Goal: Information Seeking & Learning: Stay updated

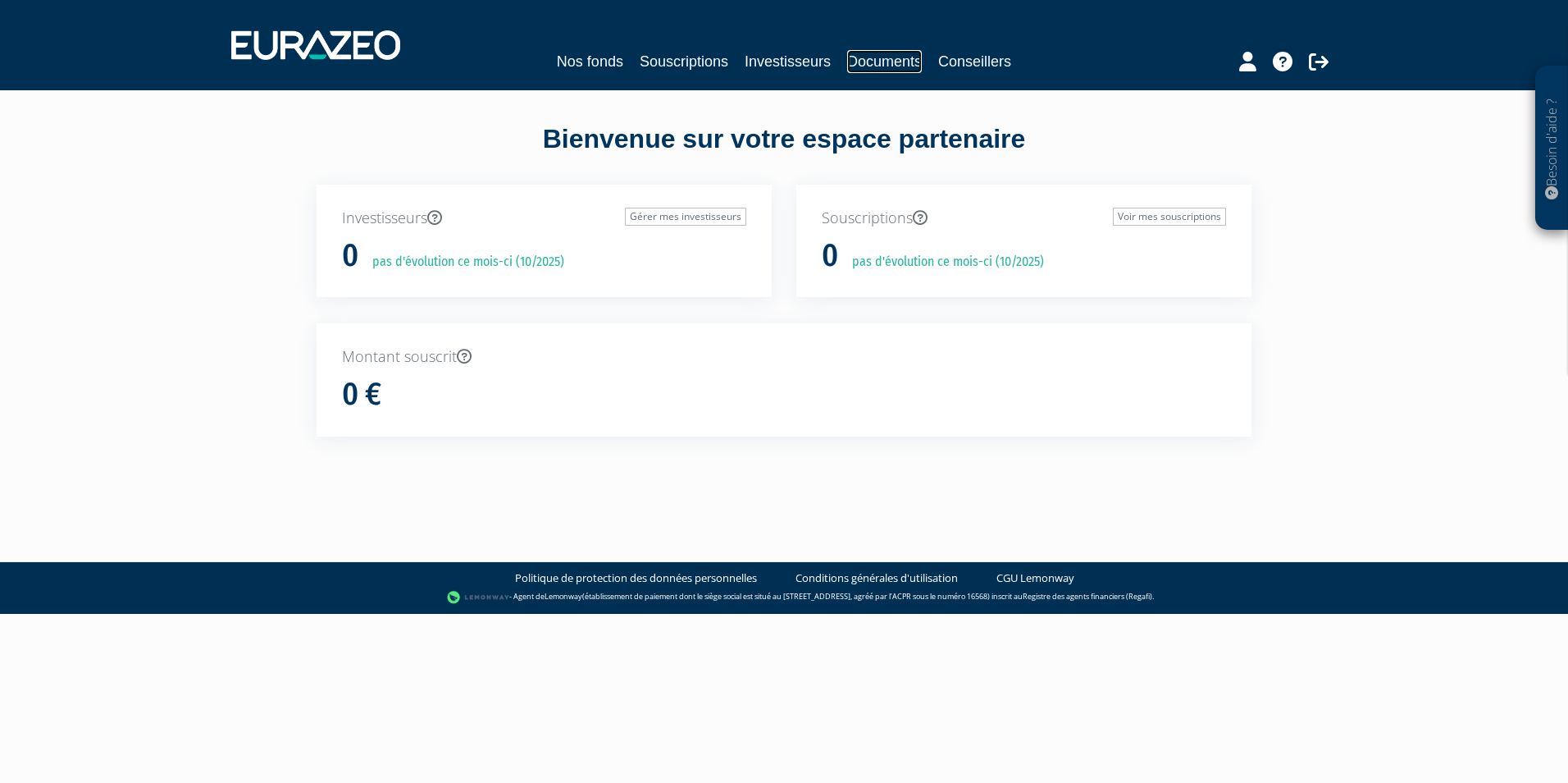
click at [882, 61] on link "Documents" at bounding box center [884, 62] width 75 height 23
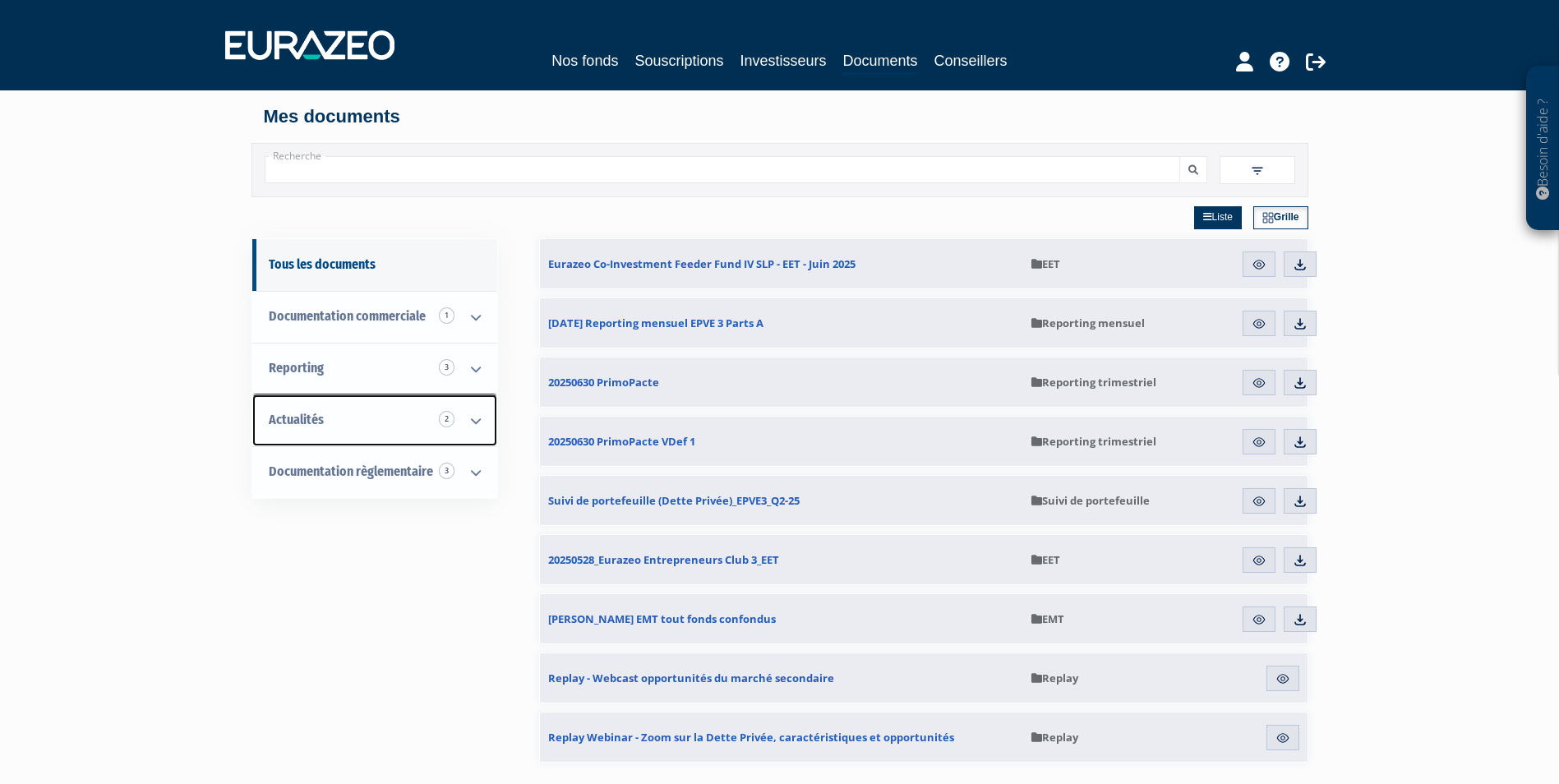
click at [311, 424] on span "Actualités 2" at bounding box center [296, 419] width 55 height 16
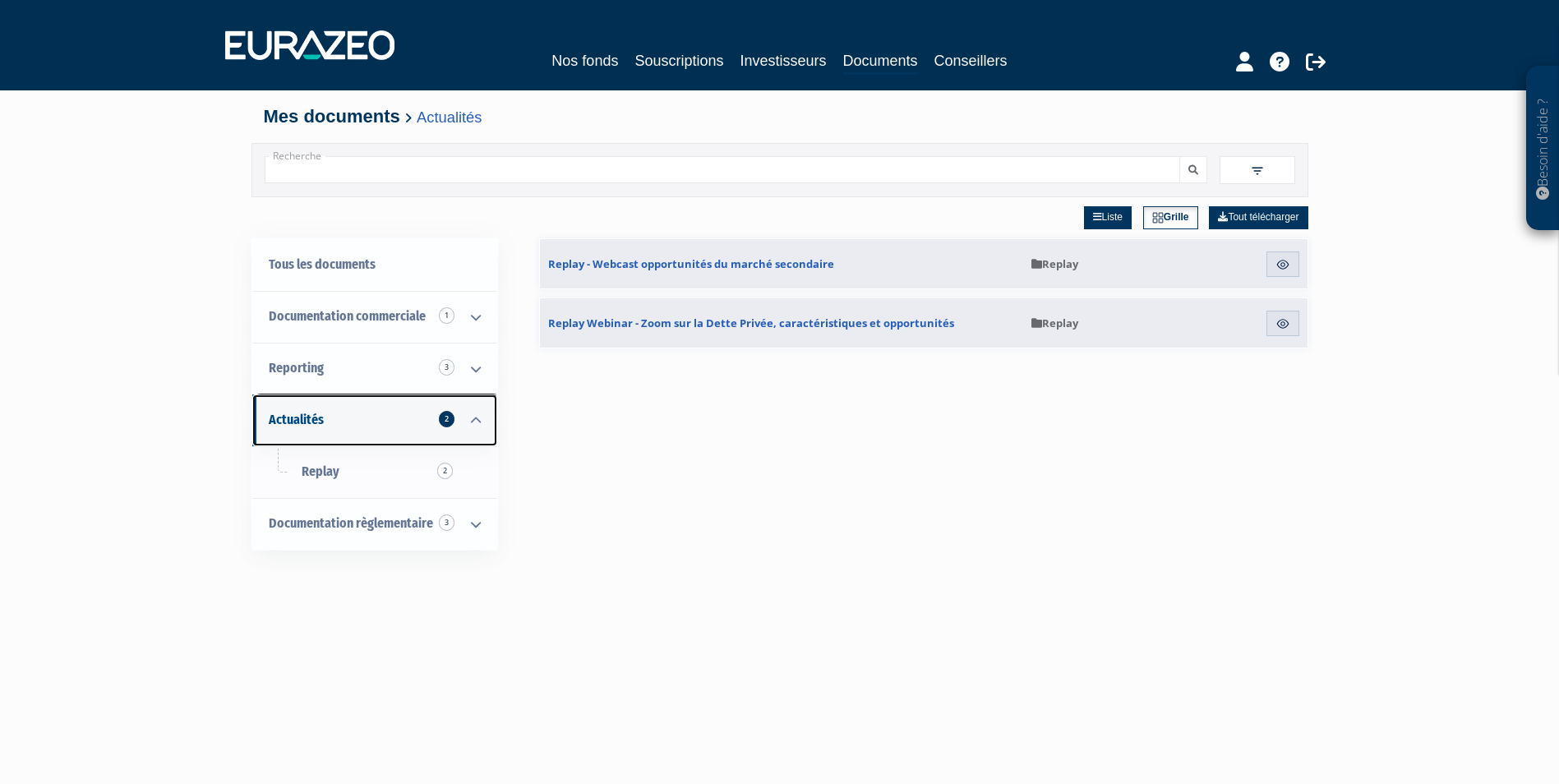
click at [298, 422] on span "Actualités 2" at bounding box center [296, 419] width 55 height 16
click at [331, 474] on span "Replay 2" at bounding box center [320, 471] width 38 height 16
click at [301, 419] on span "Actualités 2" at bounding box center [296, 419] width 55 height 16
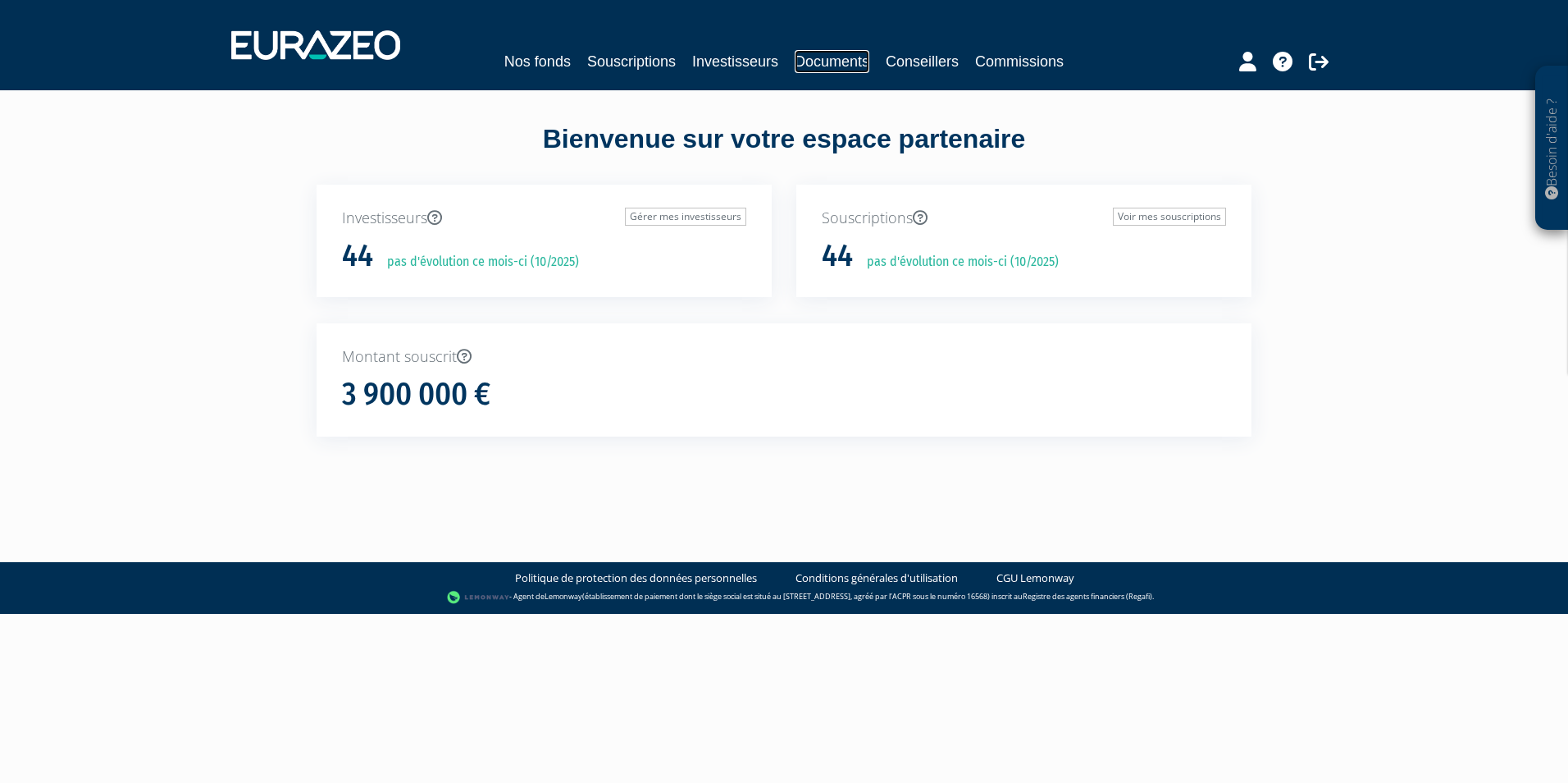
click at [814, 56] on link "Documents" at bounding box center [832, 62] width 75 height 23
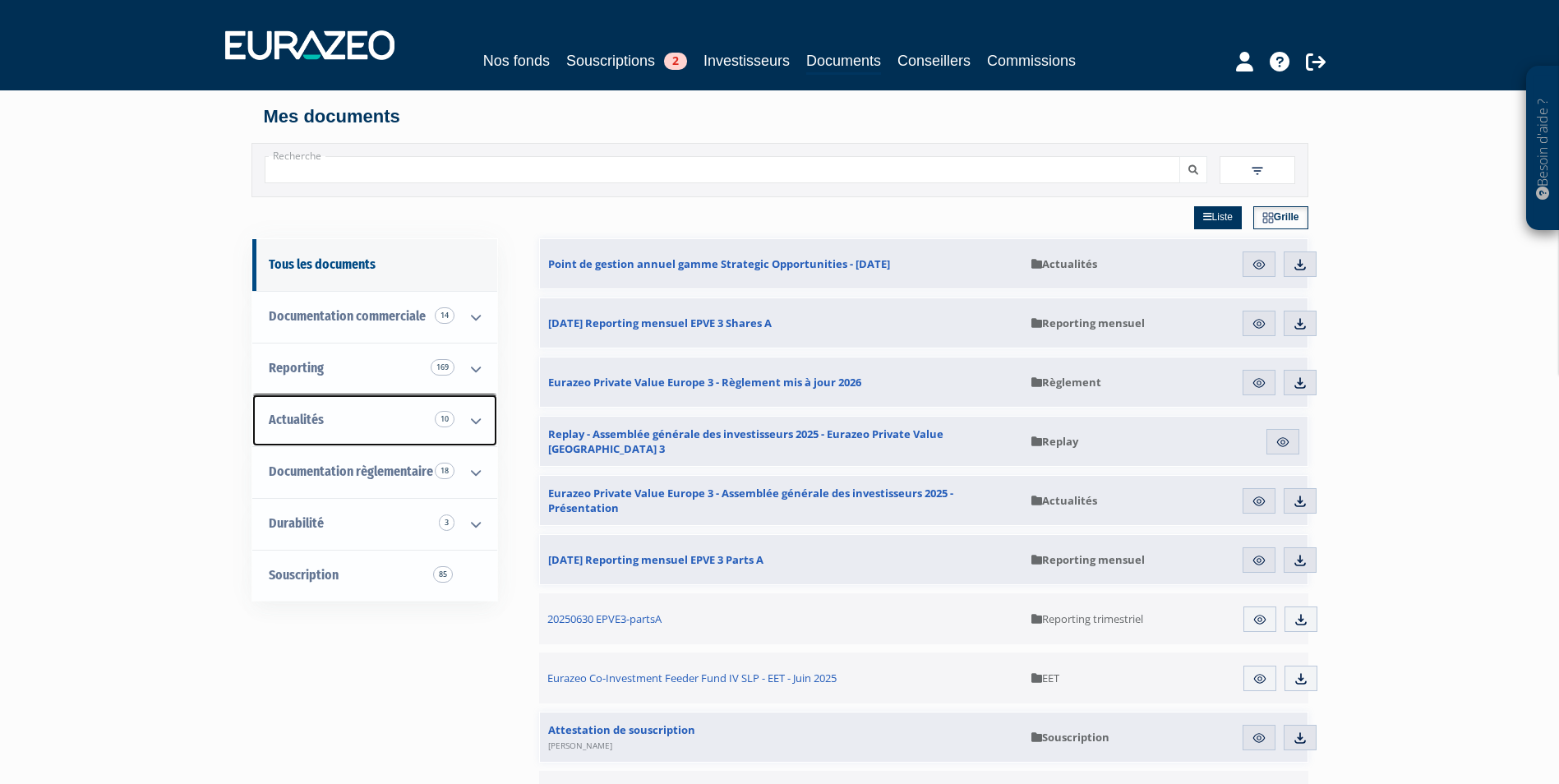
click at [321, 420] on span "Actualités 10" at bounding box center [296, 419] width 55 height 16
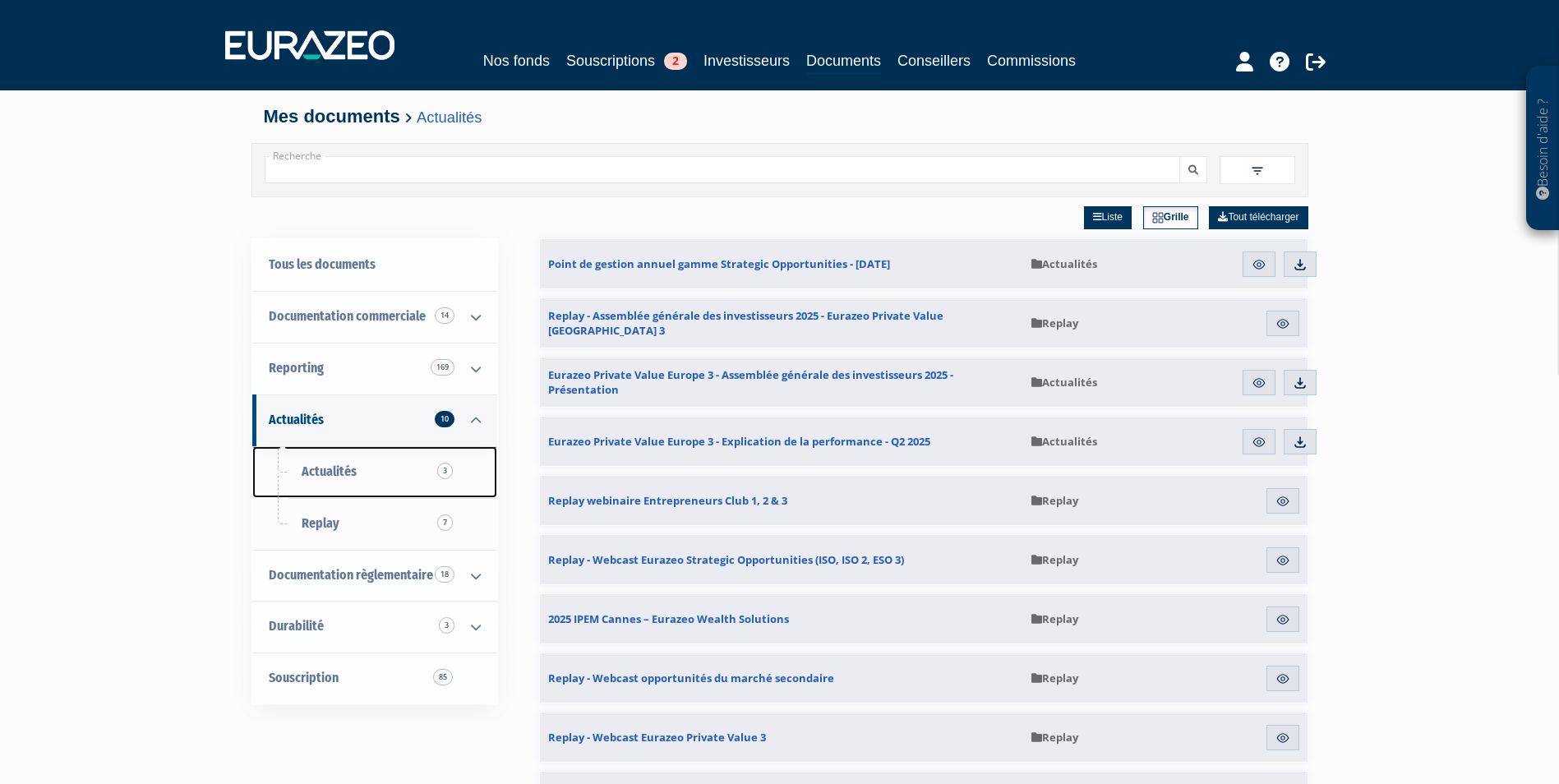
click at [333, 467] on span "Actualités 3" at bounding box center [329, 471] width 55 height 16
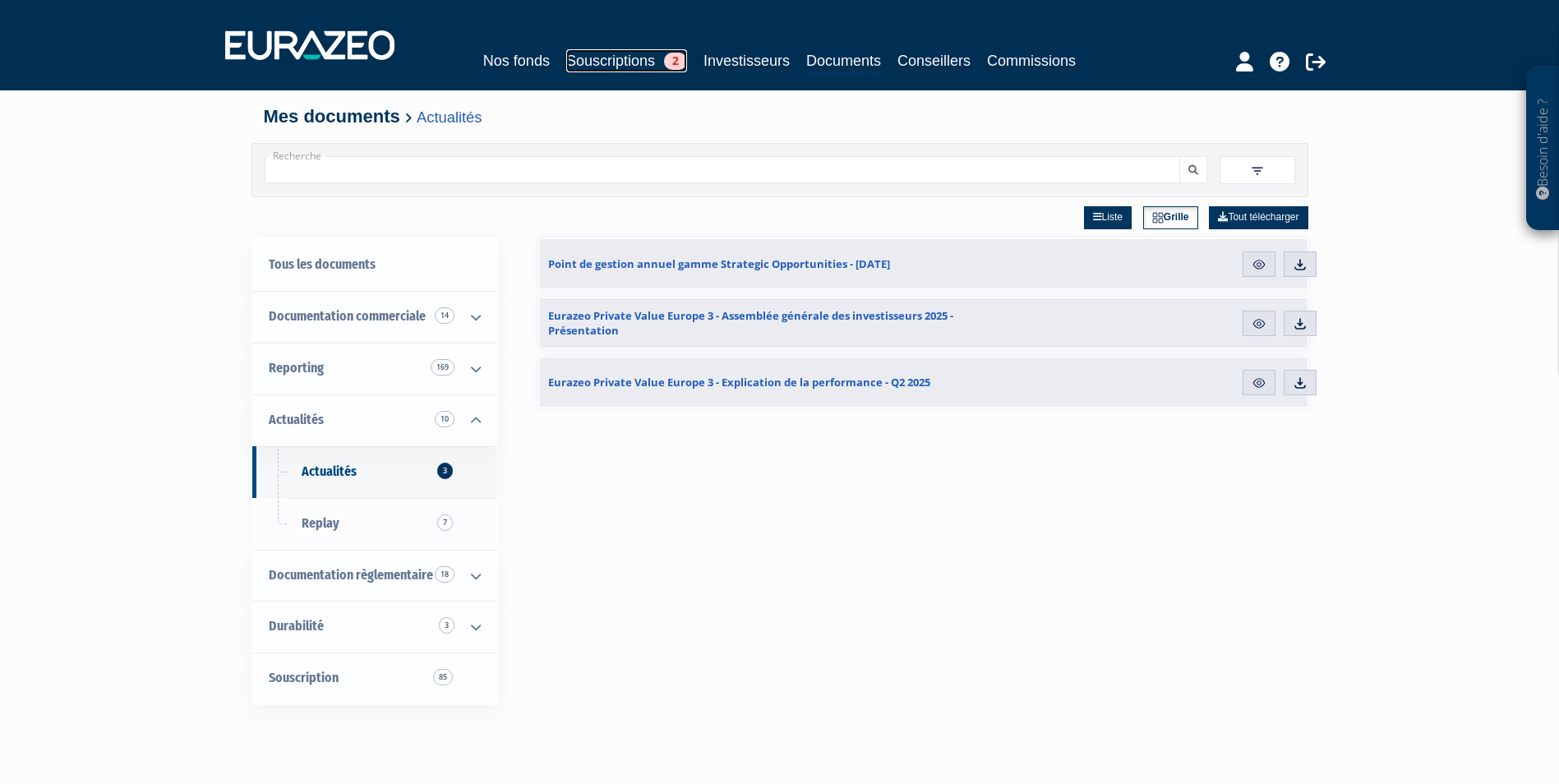
click at [575, 61] on link "Souscriptions 2" at bounding box center [626, 61] width 121 height 23
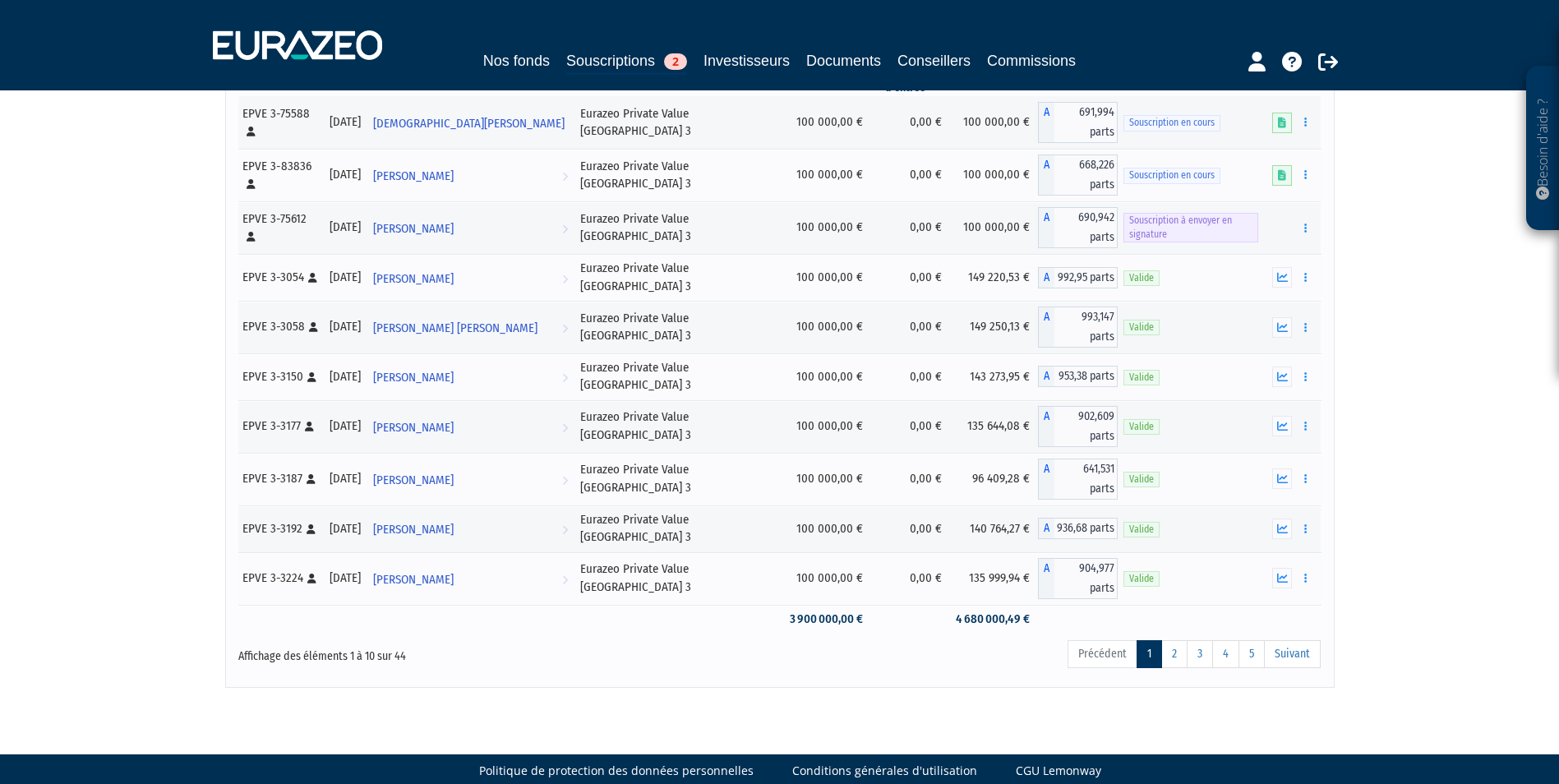
scroll to position [208, 0]
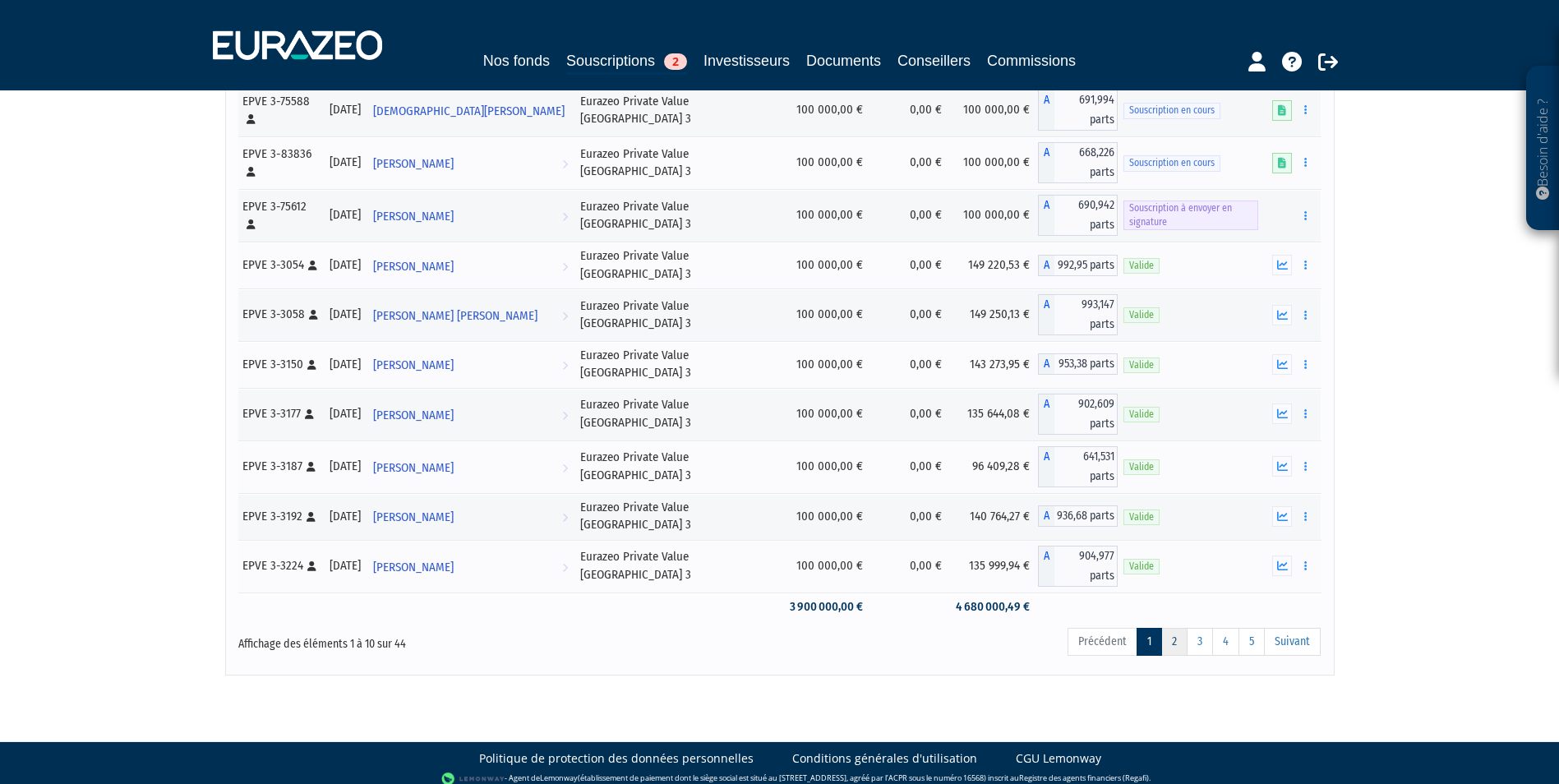
click at [1181, 633] on link "2" at bounding box center [1173, 641] width 26 height 28
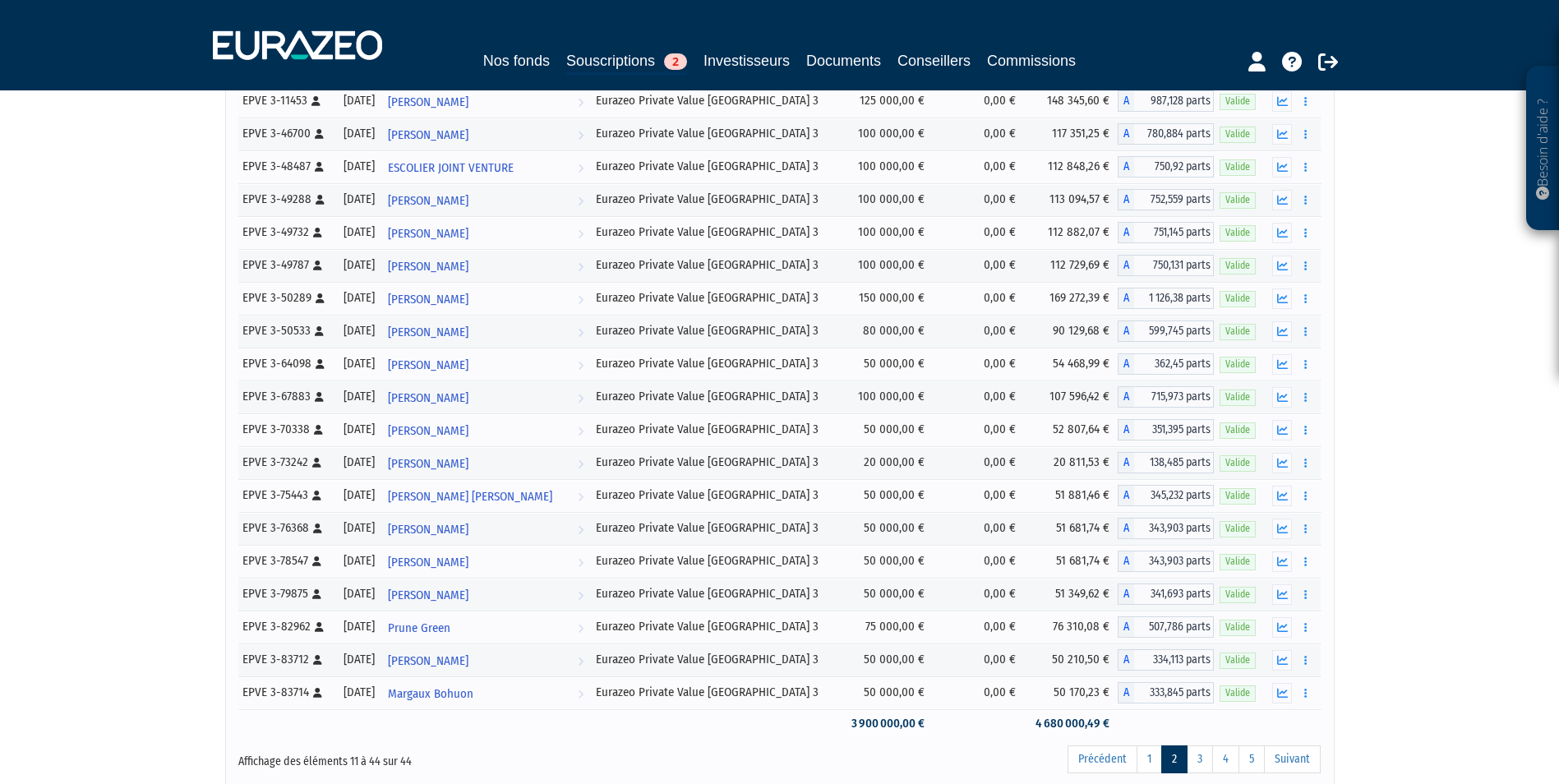
scroll to position [824, 0]
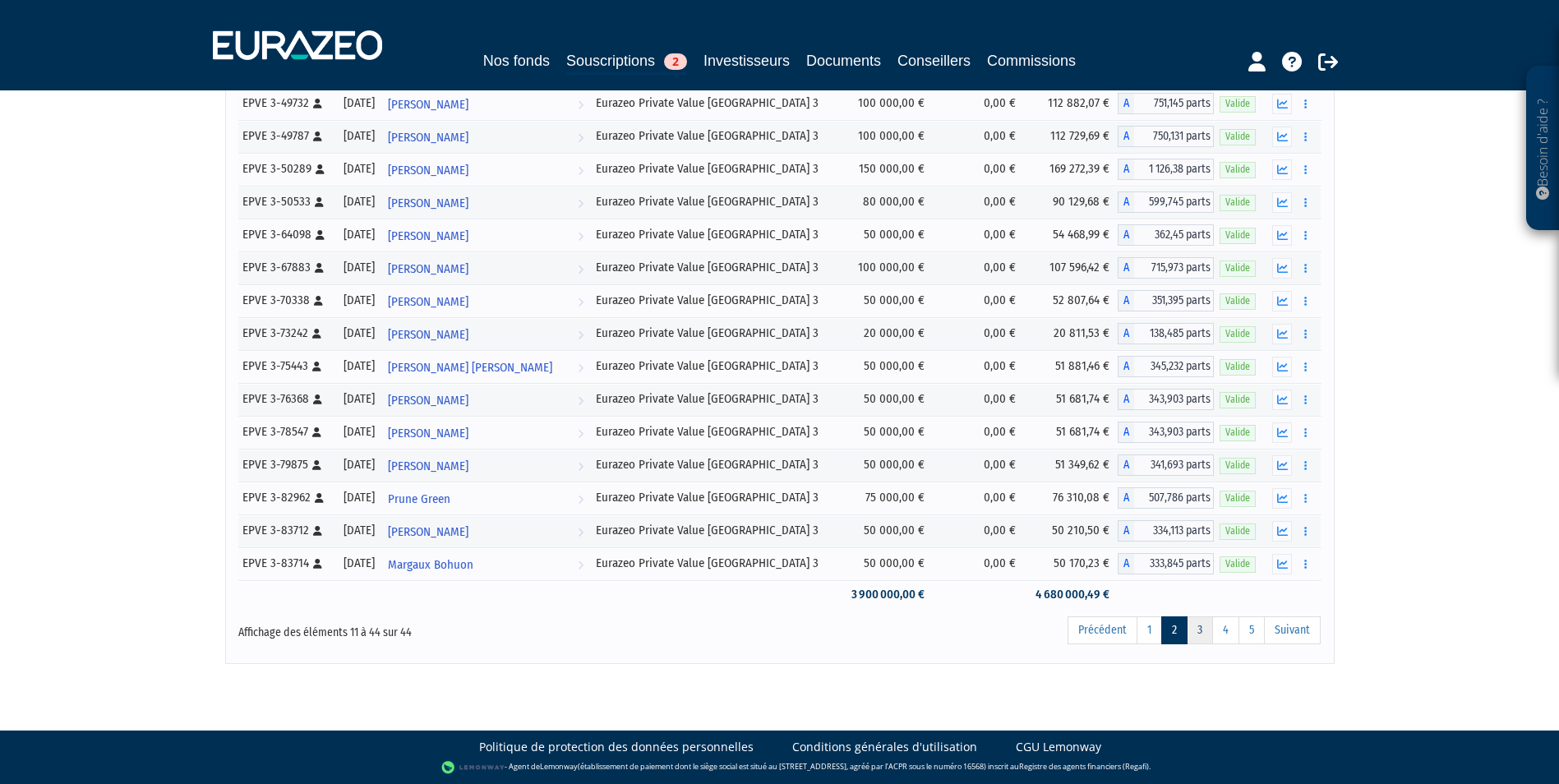
click at [1197, 628] on link "3" at bounding box center [1199, 630] width 26 height 28
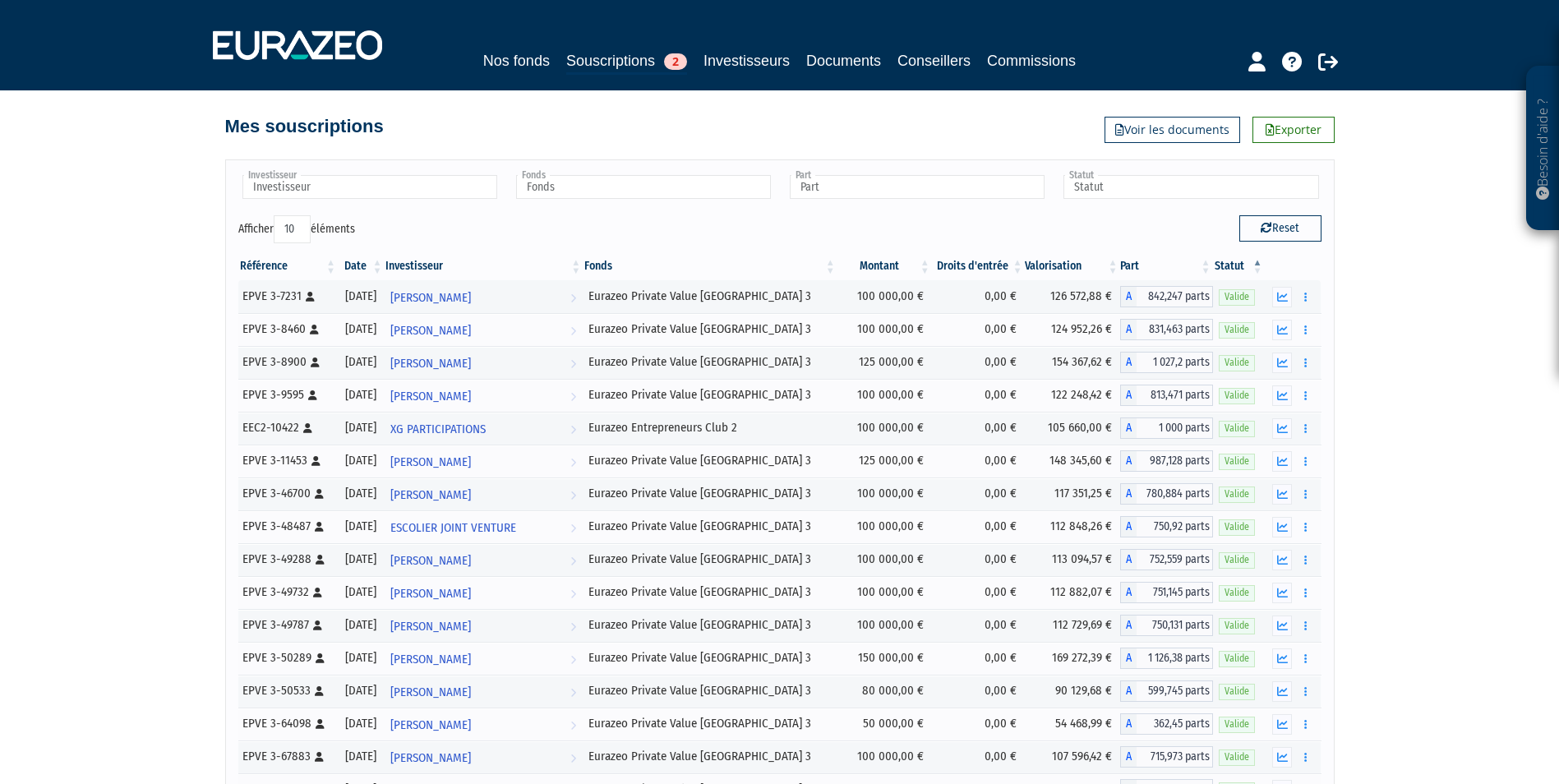
scroll to position [0, 0]
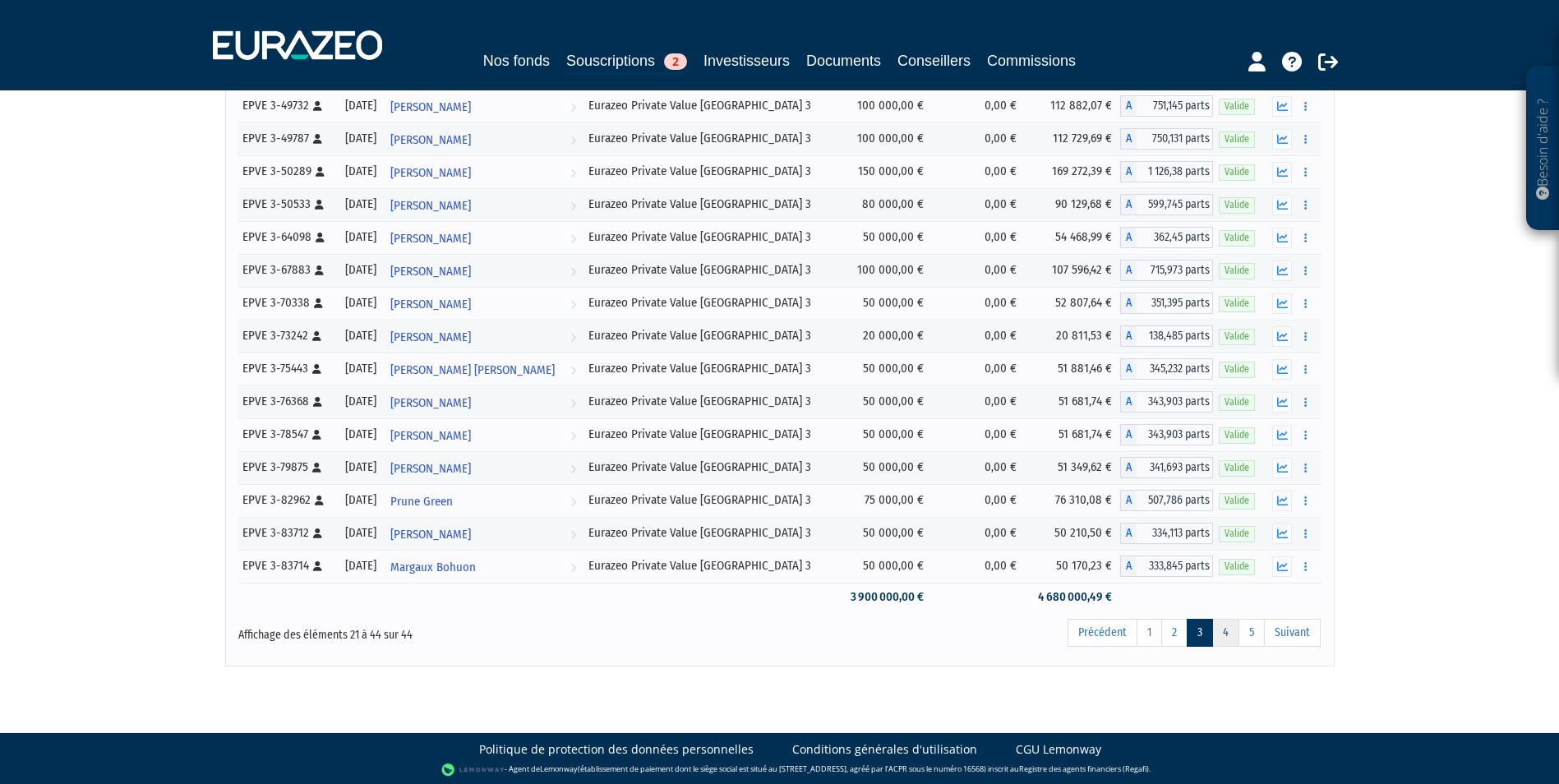
click at [1234, 635] on link "4" at bounding box center [1225, 632] width 27 height 28
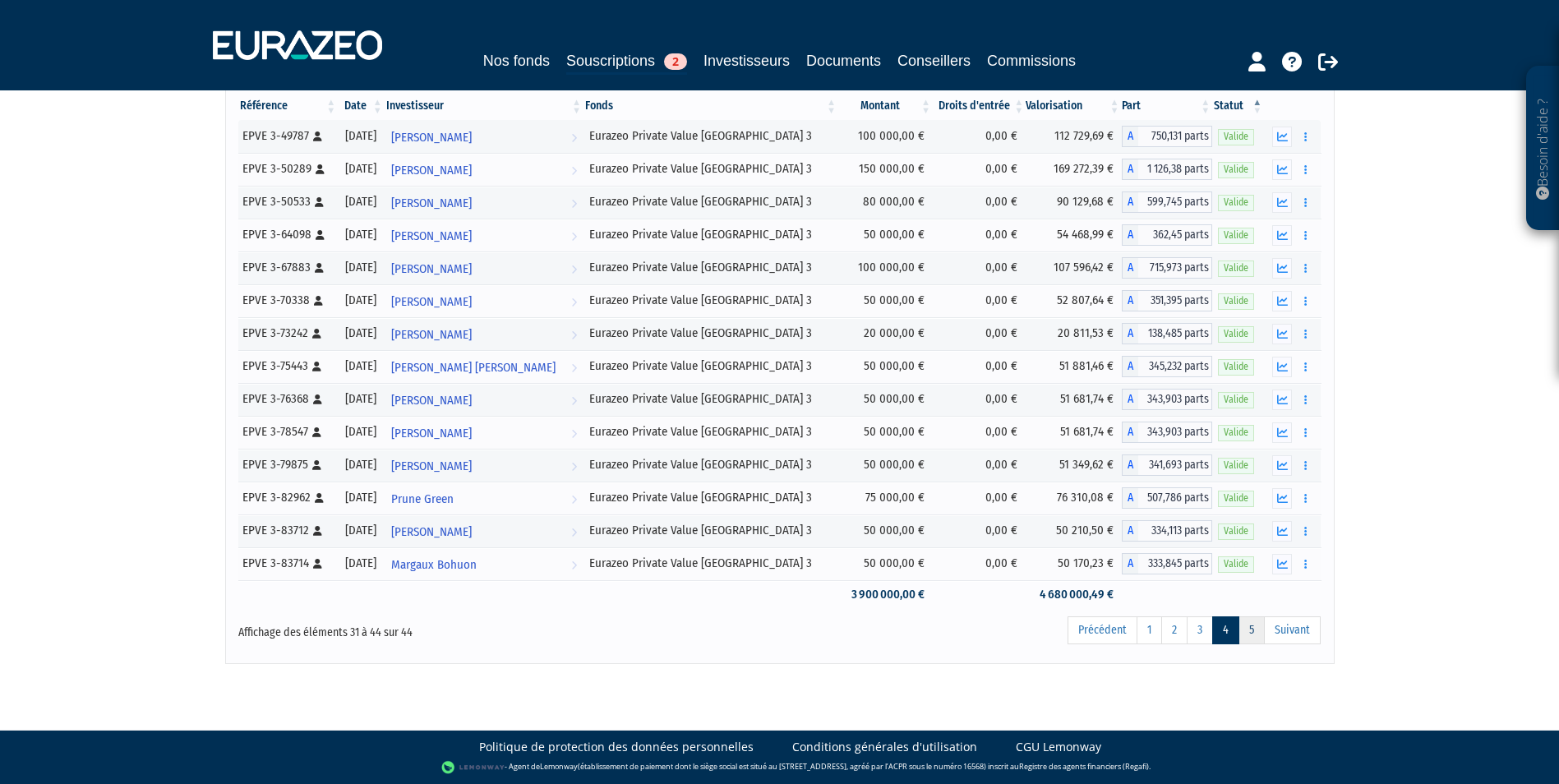
click at [1245, 634] on link "5" at bounding box center [1251, 630] width 26 height 28
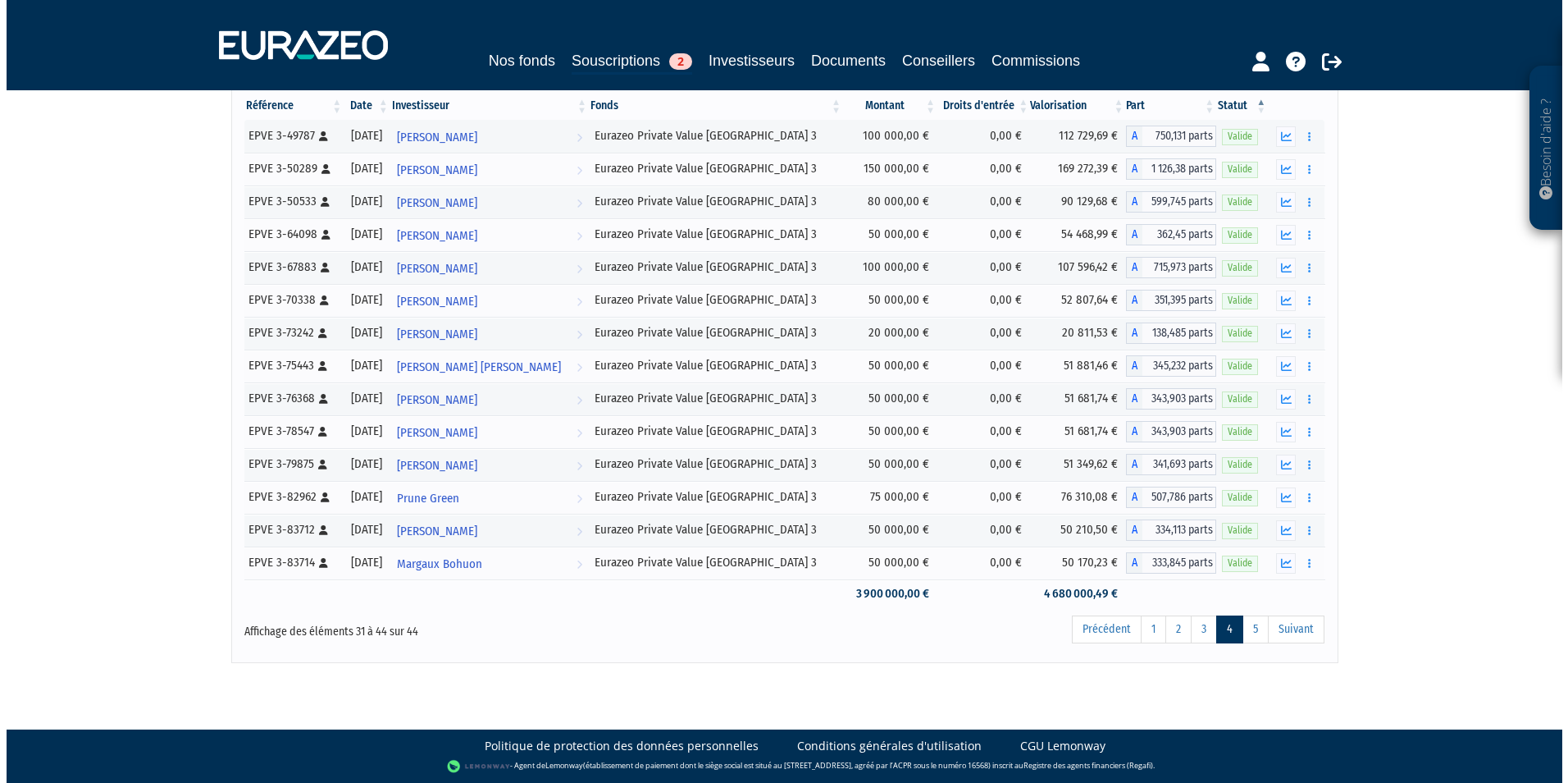
scroll to position [0, 0]
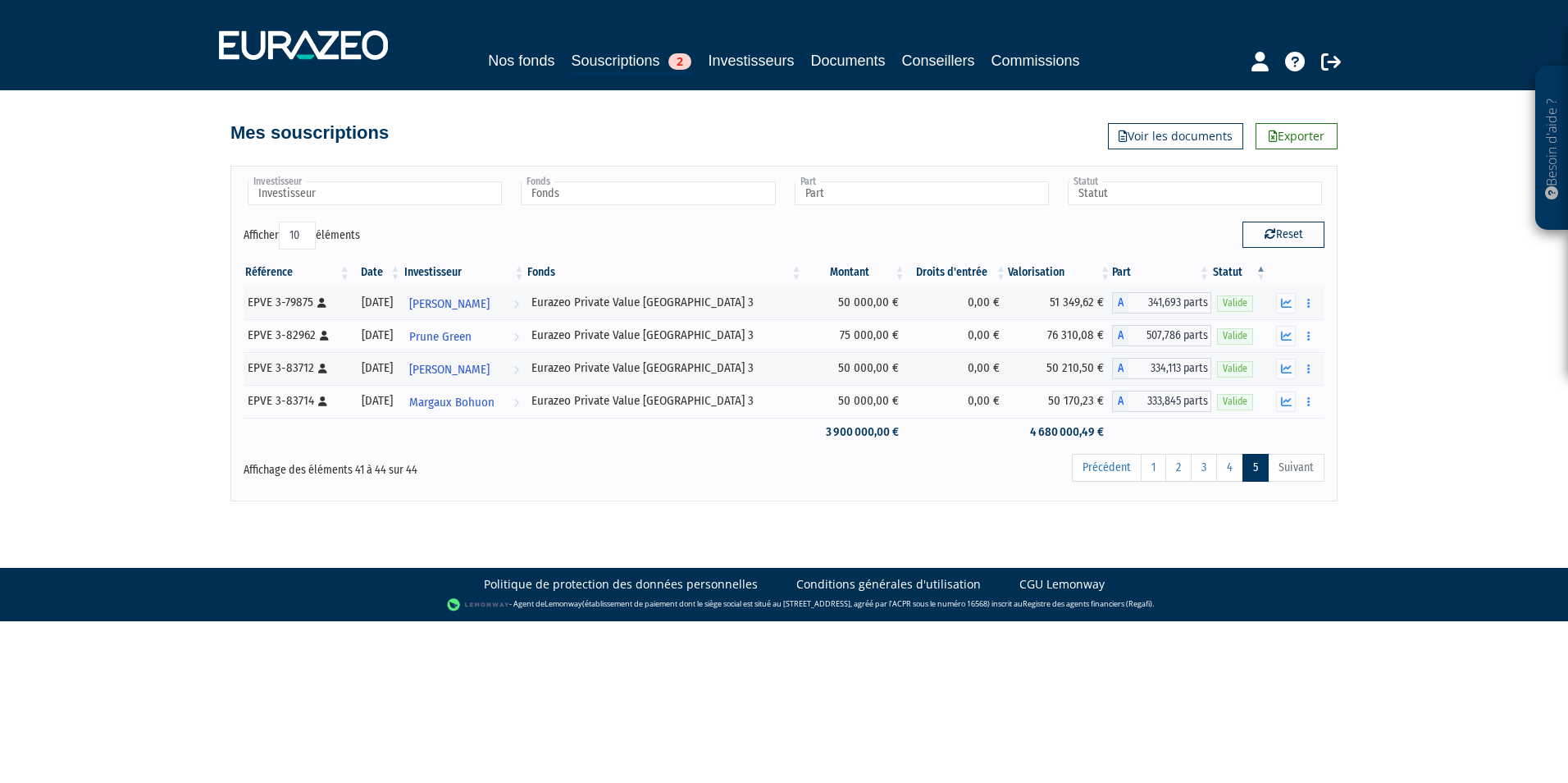
click at [54, 388] on div "Besoin d'aide ? × J'ai besoin d'aide Si vous avez une question à propos du fonc…" at bounding box center [784, 250] width 1568 height 501
